Goal: Transaction & Acquisition: Subscribe to service/newsletter

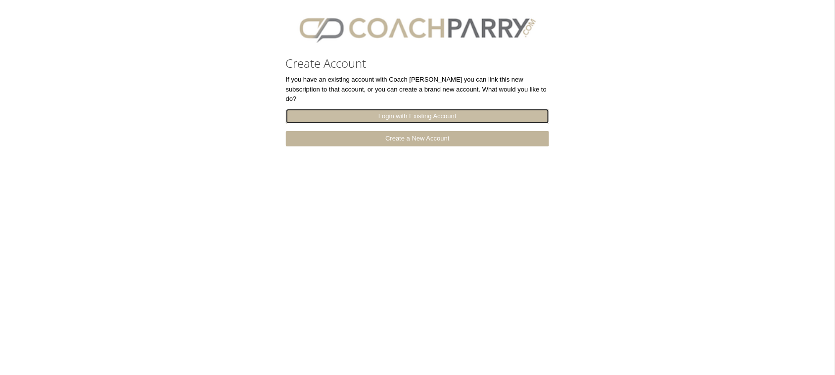
click at [426, 109] on link "Login with Existing Account" at bounding box center [418, 116] width 264 height 15
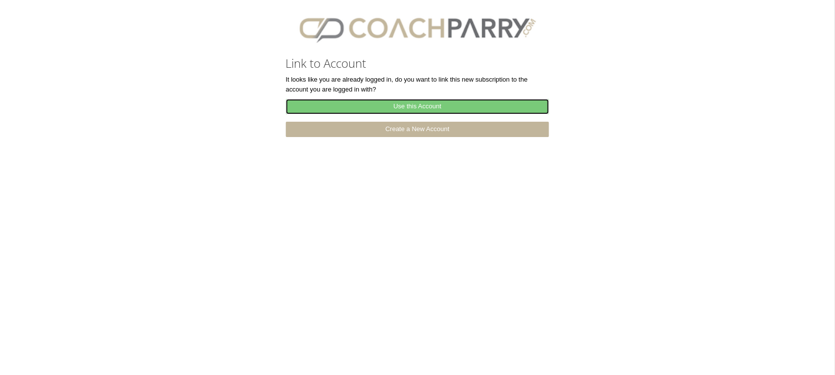
click at [390, 107] on link "Use this Account" at bounding box center [418, 106] width 264 height 15
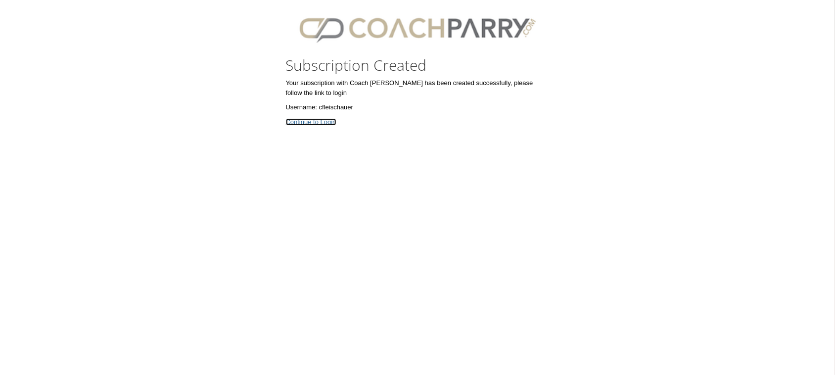
click at [312, 118] on link "Continue to Login" at bounding box center [311, 121] width 50 height 7
